Goal: Task Accomplishment & Management: Manage account settings

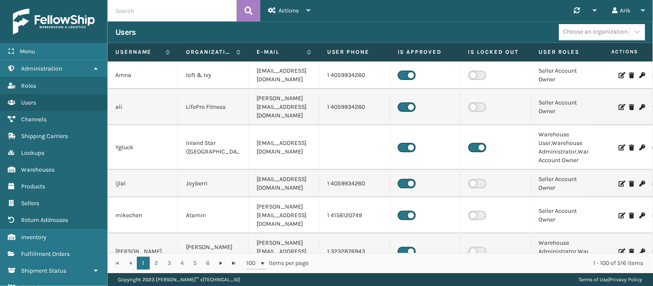
click at [164, 15] on input "text" at bounding box center [172, 11] width 129 height 22
type input "[PERSON_NAME]"
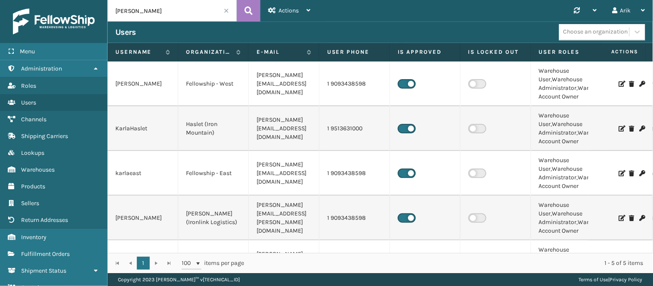
click at [619, 128] on icon at bounding box center [621, 129] width 5 height 6
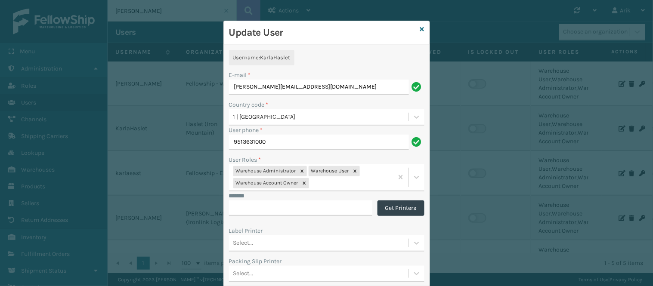
click at [260, 85] on input "[PERSON_NAME][EMAIL_ADDRESS][DOMAIN_NAME]" at bounding box center [319, 87] width 180 height 15
type input "[PERSON_NAME][EMAIL_ADDRESS][DOMAIN_NAME]"
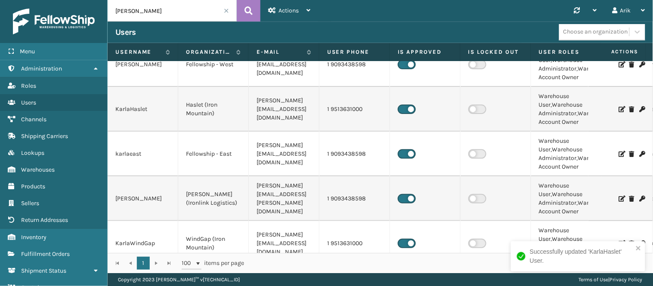
scroll to position [39, 0]
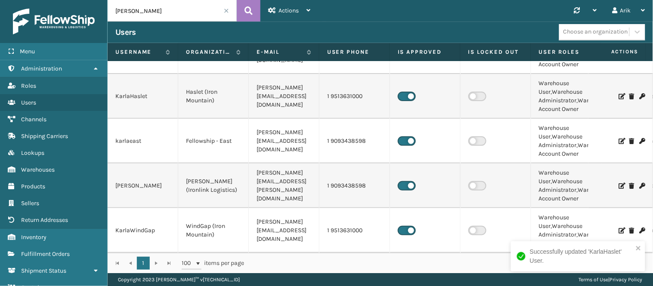
click at [619, 228] on icon at bounding box center [621, 231] width 5 height 6
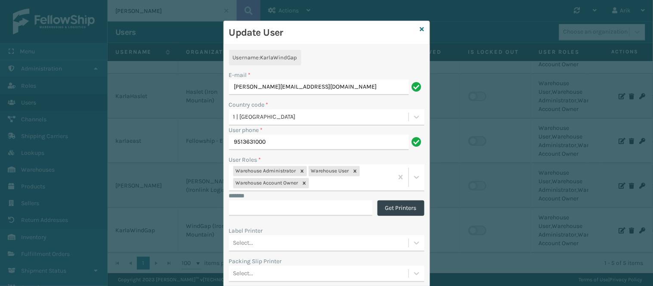
click at [245, 87] on input "[PERSON_NAME][EMAIL_ADDRESS][DOMAIN_NAME]" at bounding box center [319, 87] width 180 height 15
type input "[PERSON_NAME][EMAIL_ADDRESS][DOMAIN_NAME]"
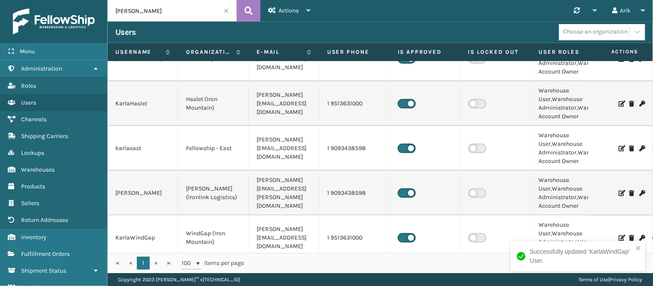
scroll to position [39, 0]
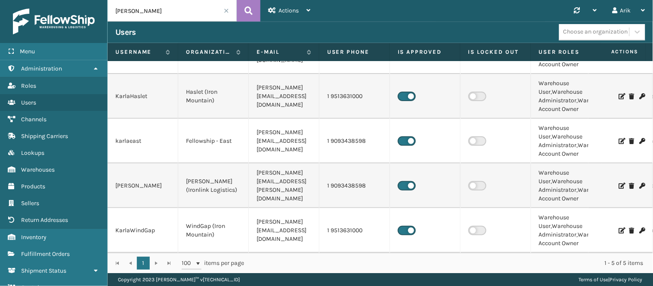
click at [125, 10] on input "[PERSON_NAME]" at bounding box center [172, 11] width 129 height 22
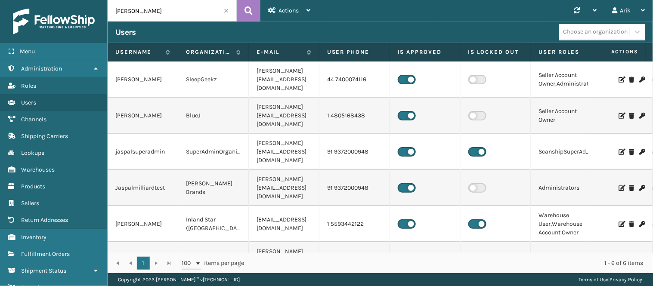
click at [126, 10] on input "[PERSON_NAME]" at bounding box center [172, 11] width 129 height 22
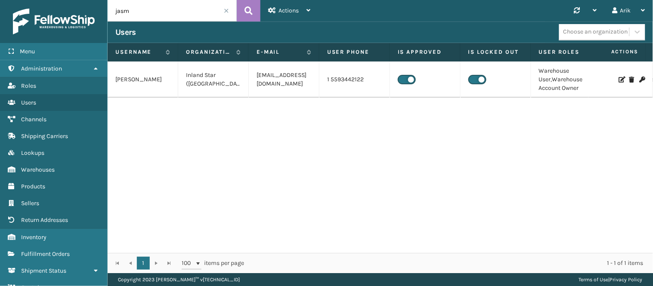
click at [123, 11] on input "jasm" at bounding box center [172, 11] width 129 height 22
type input "jazm"
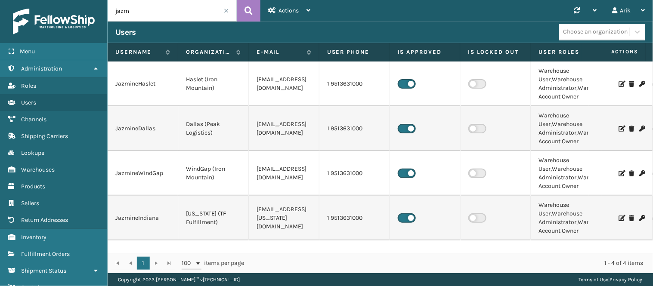
click at [171, 162] on td "JazmineWindGap" at bounding box center [143, 173] width 71 height 45
